Goal: Information Seeking & Learning: Learn about a topic

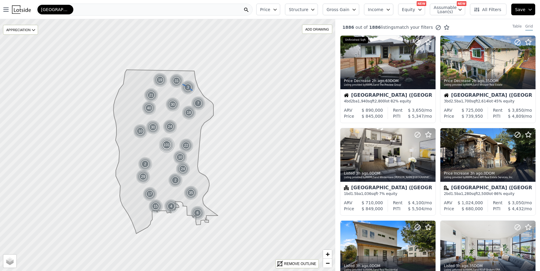
click at [189, 86] on img at bounding box center [188, 87] width 15 height 14
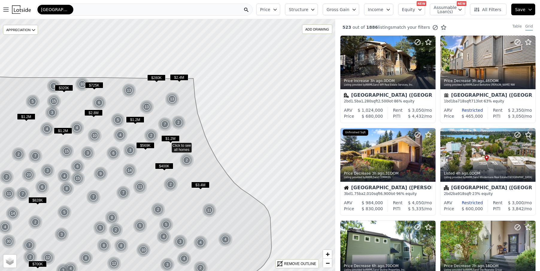
click at [178, 122] on div "2" at bounding box center [178, 122] width 14 height 14
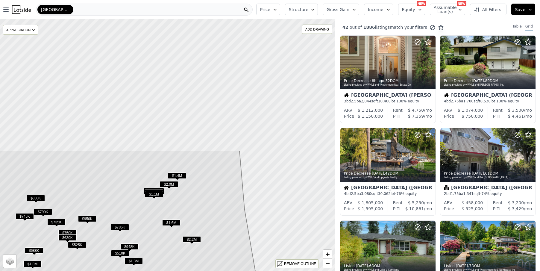
drag, startPoint x: 160, startPoint y: 41, endPoint x: 181, endPoint y: 198, distance: 158.4
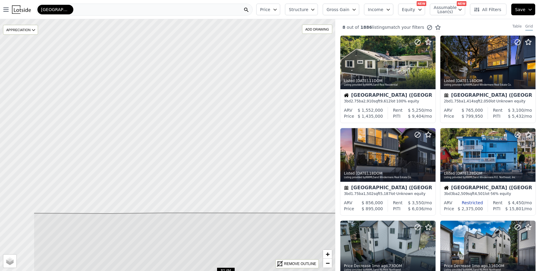
drag, startPoint x: 159, startPoint y: 80, endPoint x: 228, endPoint y: 271, distance: 203.0
click at [228, 270] on html "Open main menu Seattle Price Structure Gross Gain Income Equity NEW Assumable L…" at bounding box center [270, 135] width 540 height 271
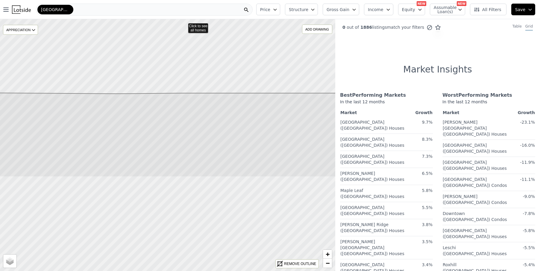
drag, startPoint x: 236, startPoint y: 232, endPoint x: 246, endPoint y: 140, distance: 91.7
click at [246, 140] on icon at bounding box center [183, 135] width 403 height 84
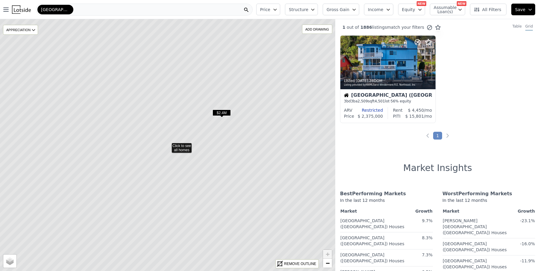
click at [225, 112] on span "$2.4M" at bounding box center [221, 112] width 18 height 6
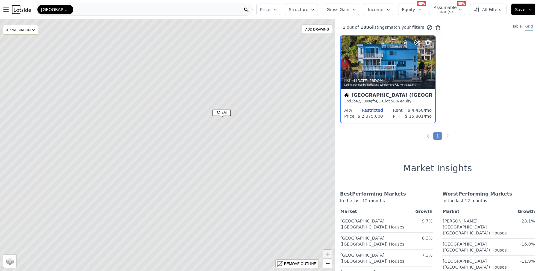
click at [374, 109] on div "Restricted" at bounding box center [367, 110] width 30 height 6
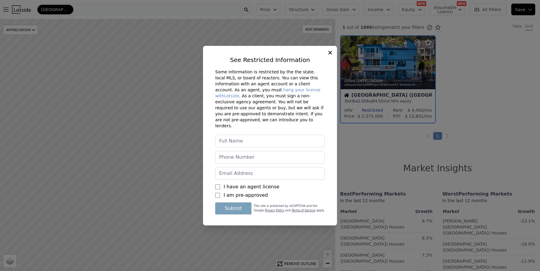
click at [327, 59] on div "See Restricted Information Some information is restricted by the the state. loc…" at bounding box center [270, 135] width 134 height 179
click at [330, 56] on icon at bounding box center [330, 53] width 6 height 6
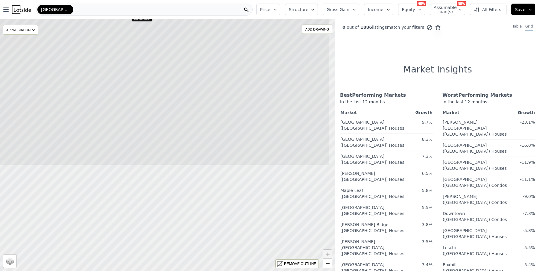
drag, startPoint x: 210, startPoint y: 228, endPoint x: 170, endPoint y: 96, distance: 137.2
click at [170, 96] on icon at bounding box center [127, 13] width 403 height 303
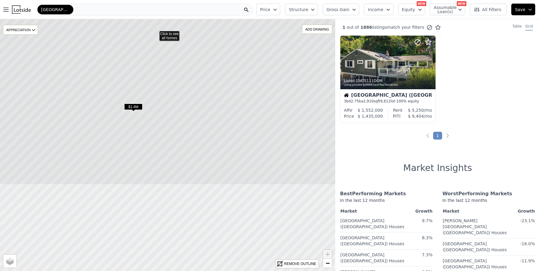
drag, startPoint x: 221, startPoint y: 242, endPoint x: 209, endPoint y: 130, distance: 112.6
click at [209, 130] on icon at bounding box center [155, 33] width 403 height 303
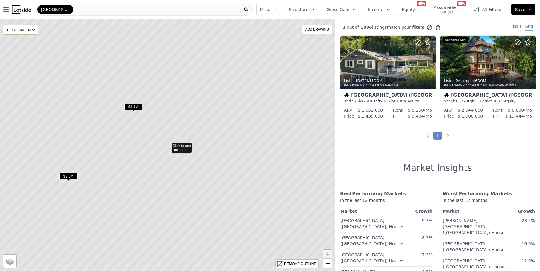
click at [137, 106] on span "$1.4M" at bounding box center [133, 107] width 18 height 6
click at [68, 175] on span "$2.0M" at bounding box center [68, 176] width 18 height 6
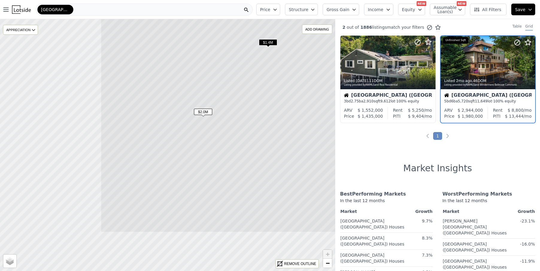
drag, startPoint x: 67, startPoint y: 217, endPoint x: 201, endPoint y: 153, distance: 149.1
click at [201, 153] on icon at bounding box center [302, 80] width 403 height 303
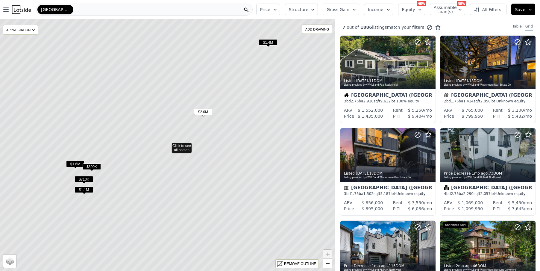
click at [147, 221] on icon at bounding box center [167, 144] width 403 height 303
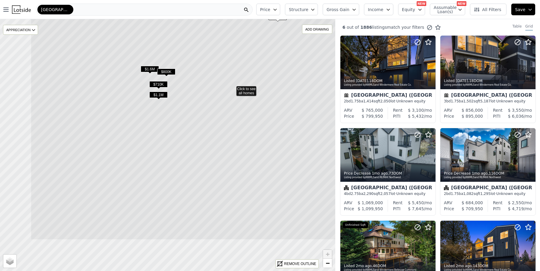
drag, startPoint x: 113, startPoint y: 210, endPoint x: 170, endPoint y: 170, distance: 69.2
click at [170, 170] on icon at bounding box center [232, 88] width 403 height 303
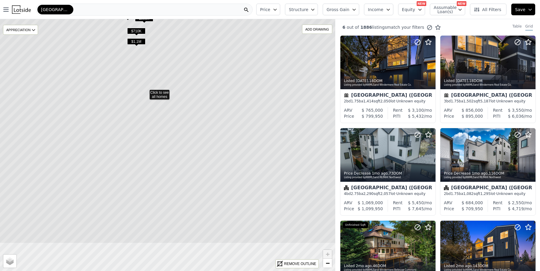
drag, startPoint x: 213, startPoint y: 225, endPoint x: 195, endPoint y: 182, distance: 46.4
click at [195, 182] on icon at bounding box center [145, 91] width 403 height 303
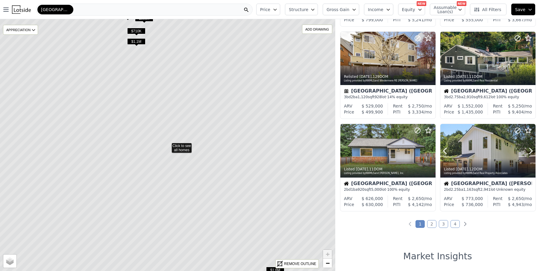
scroll to position [419, 0]
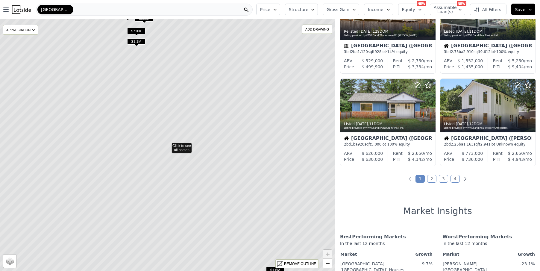
click at [431, 177] on link "2" at bounding box center [431, 179] width 9 height 8
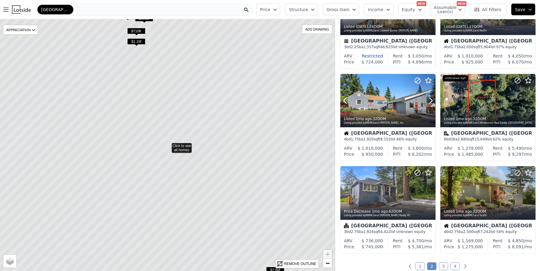
scroll to position [359, 0]
